Goal: Task Accomplishment & Management: Use online tool/utility

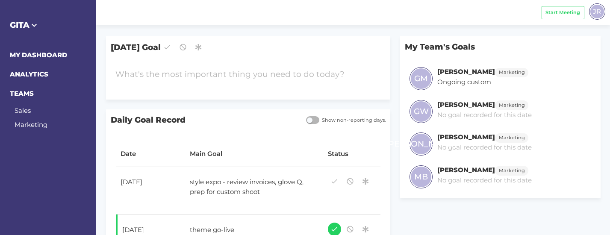
scroll to position [71, 0]
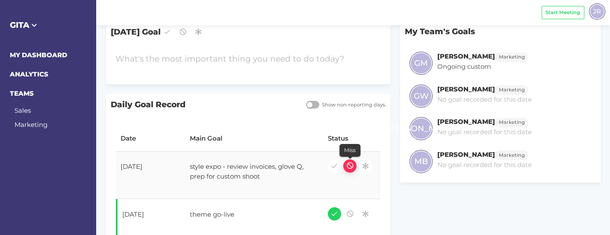
click at [350, 164] on icon "button" at bounding box center [350, 166] width 8 height 12
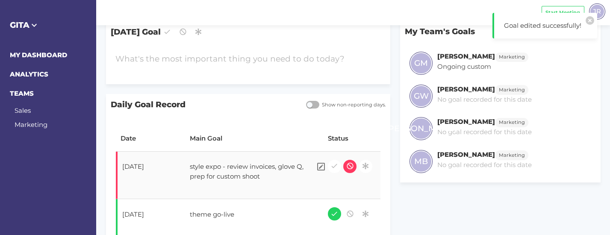
click at [260, 175] on div "style expo - review invoices, glove Q, prep for custom shoot" at bounding box center [248, 171] width 127 height 29
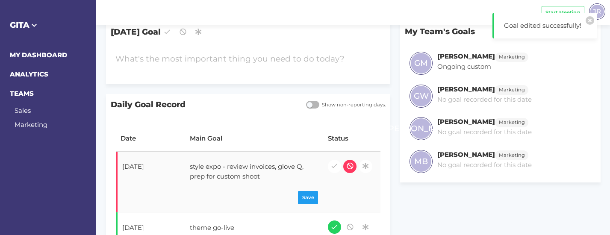
click at [260, 175] on div "style expo - review invoices, glove Q, prep for custom shoot" at bounding box center [248, 171] width 127 height 29
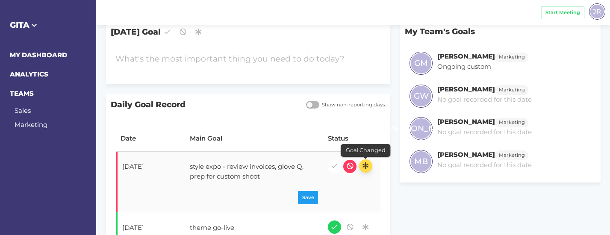
click at [362, 166] on icon "button" at bounding box center [366, 166] width 8 height 12
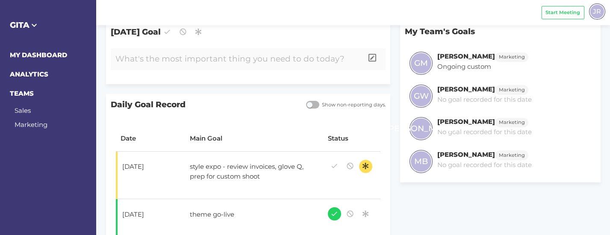
click at [260, 60] on div at bounding box center [237, 59] width 252 height 22
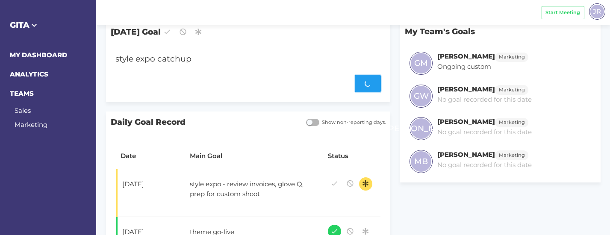
click at [370, 80] on div "Save" at bounding box center [248, 84] width 266 height 18
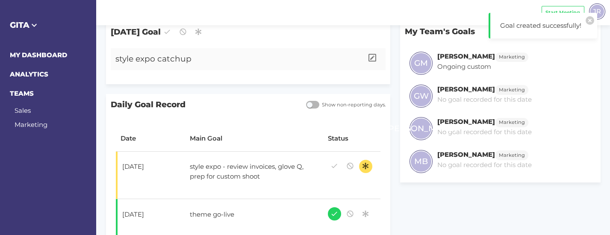
click at [230, 60] on div "style expo catchup" at bounding box center [237, 59] width 252 height 22
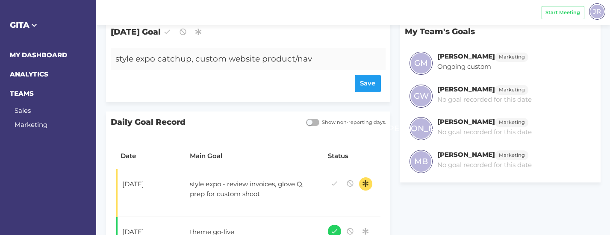
click at [263, 58] on div "style expo catchup, custom website product/nav" at bounding box center [237, 59] width 252 height 22
click at [363, 81] on div "Save" at bounding box center [248, 84] width 266 height 18
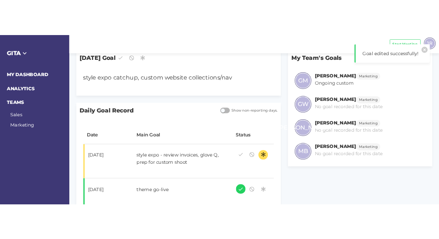
scroll to position [0, 0]
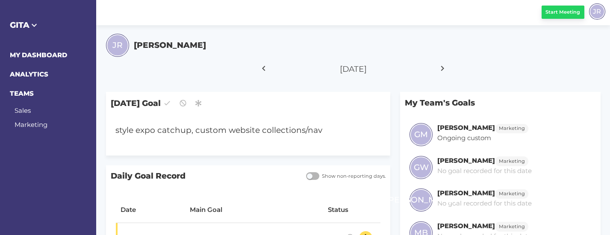
click at [561, 12] on span "Start Meeting" at bounding box center [563, 12] width 35 height 7
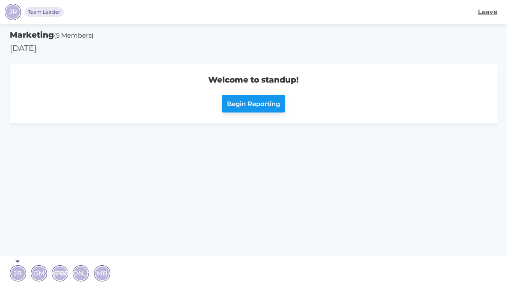
click at [248, 109] on button "Begin Reporting" at bounding box center [254, 104] width 64 height 18
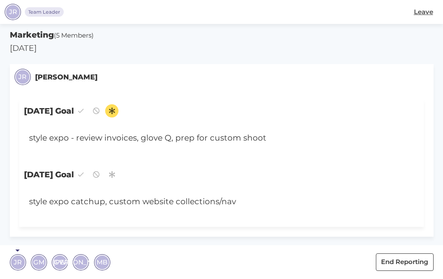
click at [40, 235] on span "GM" at bounding box center [38, 262] width 11 height 10
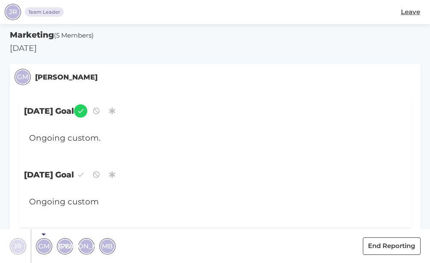
click at [60, 235] on span "GW" at bounding box center [65, 246] width 12 height 10
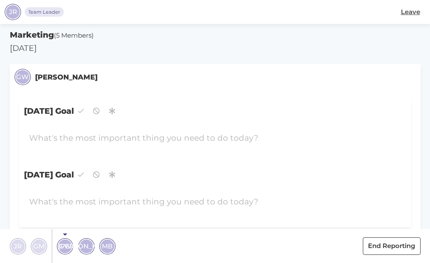
click at [84, 235] on span "[PERSON_NAME]" at bounding box center [86, 246] width 56 height 10
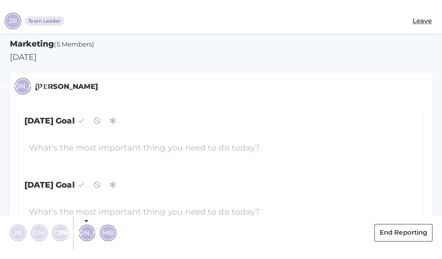
scroll to position [2, 0]
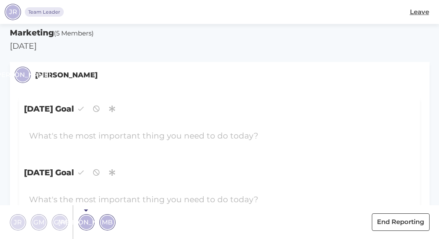
click at [105, 221] on span "MB" at bounding box center [107, 222] width 11 height 10
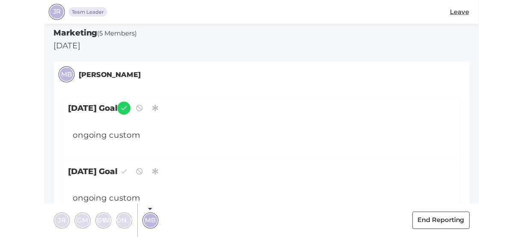
scroll to position [0, 0]
